Goal: Transaction & Acquisition: Subscribe to service/newsletter

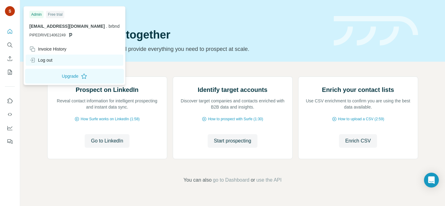
click at [47, 61] on div "Log out" at bounding box center [40, 60] width 23 height 6
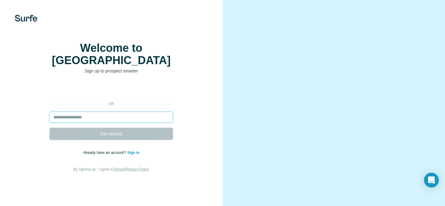
click at [114, 123] on input "email" at bounding box center [111, 117] width 124 height 11
click at [110, 123] on input "email" at bounding box center [111, 117] width 124 height 11
click at [96, 123] on input "email" at bounding box center [111, 117] width 124 height 11
click at [90, 123] on input "email" at bounding box center [111, 117] width 124 height 11
click at [127, 122] on input "email" at bounding box center [111, 117] width 124 height 11
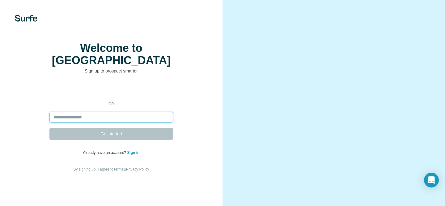
click at [122, 119] on input "email" at bounding box center [111, 117] width 124 height 11
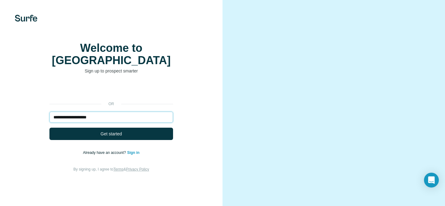
type input "**********"
click at [49, 128] on button "Get started" at bounding box center [111, 134] width 124 height 12
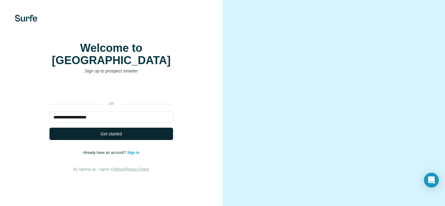
click at [133, 137] on button "Get started" at bounding box center [111, 134] width 124 height 12
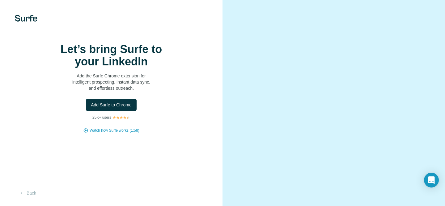
click at [200, 111] on div "Add Surfe to Chrome" at bounding box center [111, 105] width 198 height 12
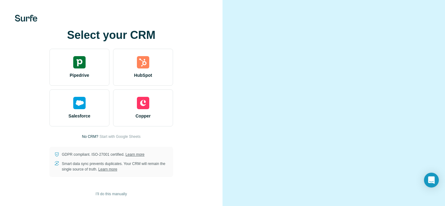
scroll to position [33, 0]
click at [112, 196] on span "I’ll do this manually" at bounding box center [110, 195] width 31 height 6
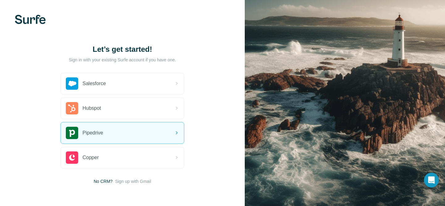
scroll to position [23, 0]
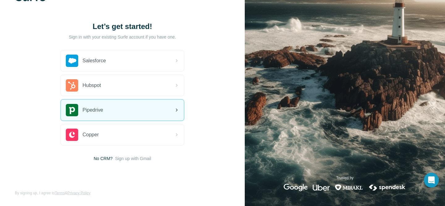
click at [111, 110] on div "Pipedrive" at bounding box center [122, 110] width 123 height 21
click at [117, 116] on div "Pipedrive" at bounding box center [122, 110] width 123 height 21
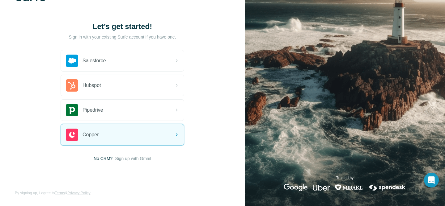
click at [142, 159] on span "Sign up with Gmail" at bounding box center [133, 159] width 36 height 6
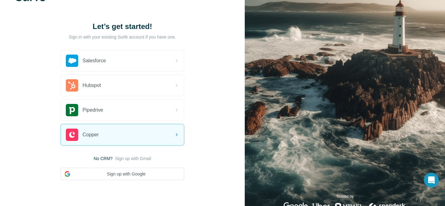
scroll to position [40, 0]
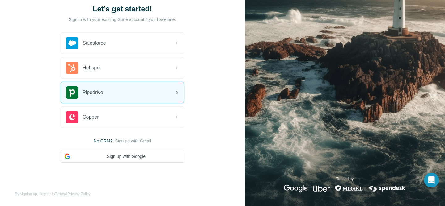
click at [113, 93] on div "Pipedrive" at bounding box center [122, 92] width 123 height 21
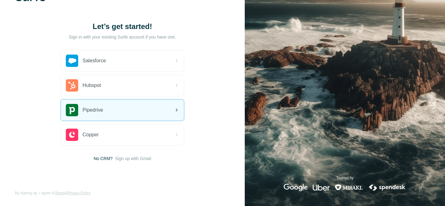
click at [152, 105] on div "Pipedrive" at bounding box center [122, 110] width 123 height 21
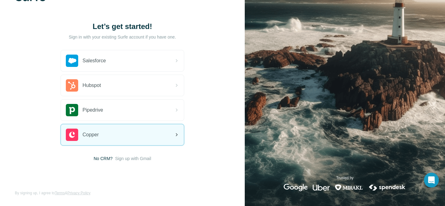
drag, startPoint x: 0, startPoint y: 0, endPoint x: 140, endPoint y: 132, distance: 192.5
click at [140, 132] on div "Copper" at bounding box center [122, 134] width 123 height 21
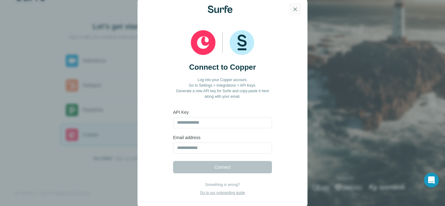
click at [296, 10] on icon "button" at bounding box center [294, 9] width 3 height 3
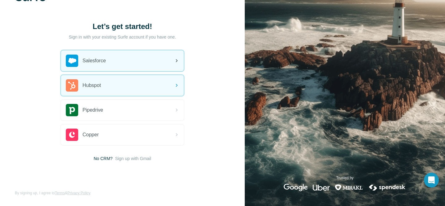
click at [106, 58] on span "Salesforce" at bounding box center [93, 60] width 23 height 7
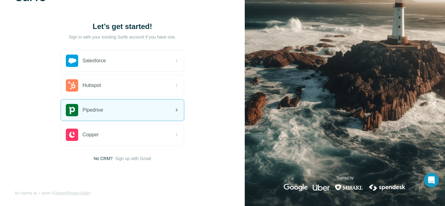
click at [112, 109] on div "Pipedrive" at bounding box center [122, 110] width 123 height 21
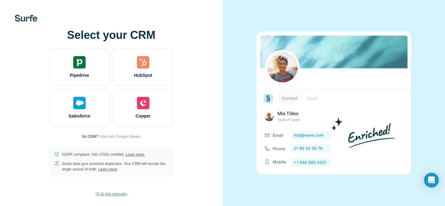
click at [115, 194] on span "I’ll do this manually" at bounding box center [110, 195] width 31 height 6
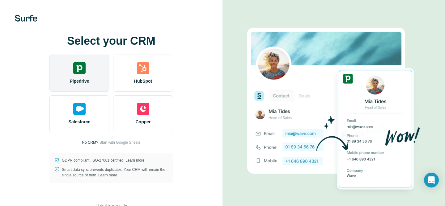
click at [86, 78] on div "Pipedrive" at bounding box center [79, 73] width 60 height 37
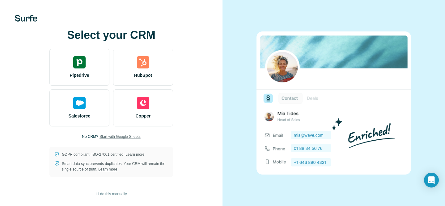
click at [124, 137] on span "Start with Google Sheets" at bounding box center [119, 137] width 41 height 6
